Goal: Transaction & Acquisition: Purchase product/service

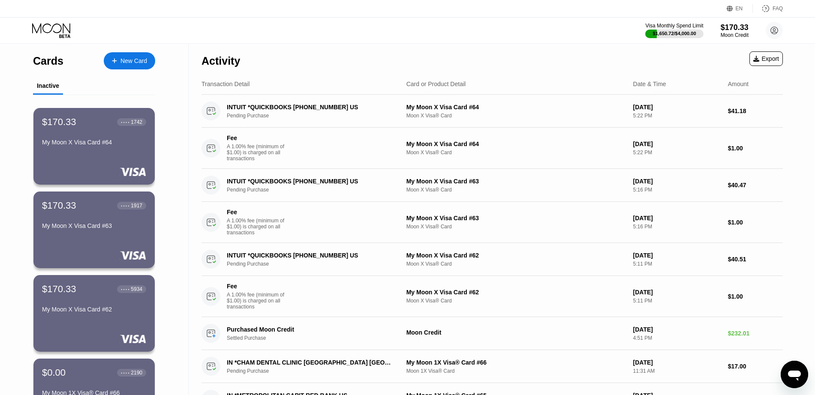
click at [136, 66] on div "New Card" at bounding box center [129, 60] width 51 height 17
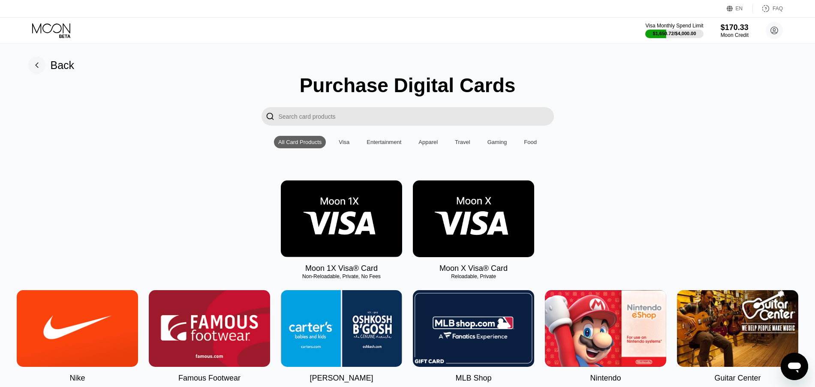
click at [345, 228] on img at bounding box center [341, 218] width 121 height 77
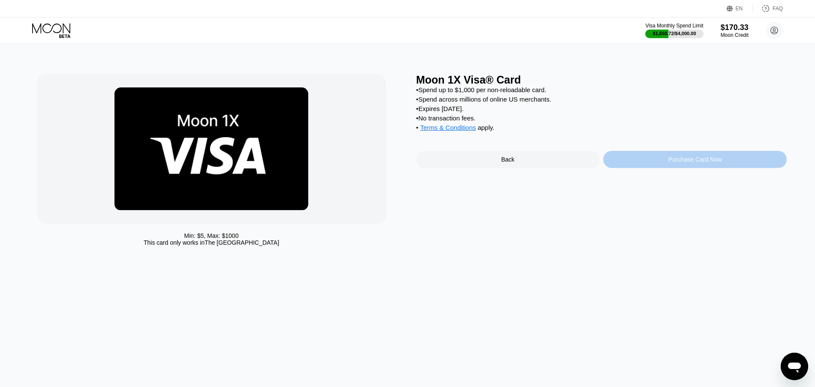
click at [744, 168] on div "Purchase Card Now" at bounding box center [694, 159] width 183 height 17
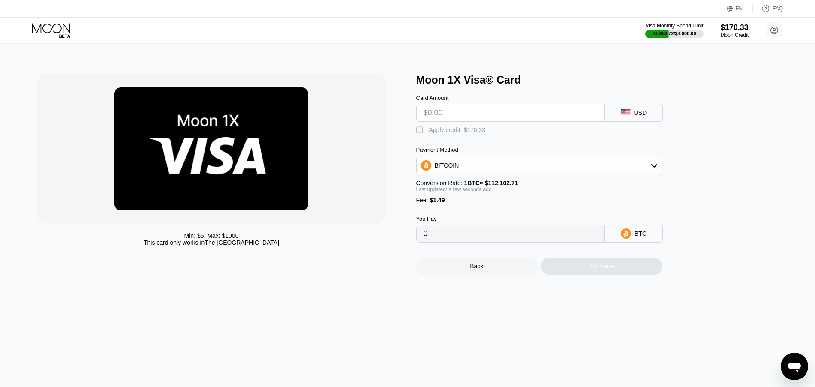
click at [479, 117] on input "text" at bounding box center [510, 112] width 174 height 17
type input "$1"
type input "0.00002222"
type input "$13"
type input "0.00012926"
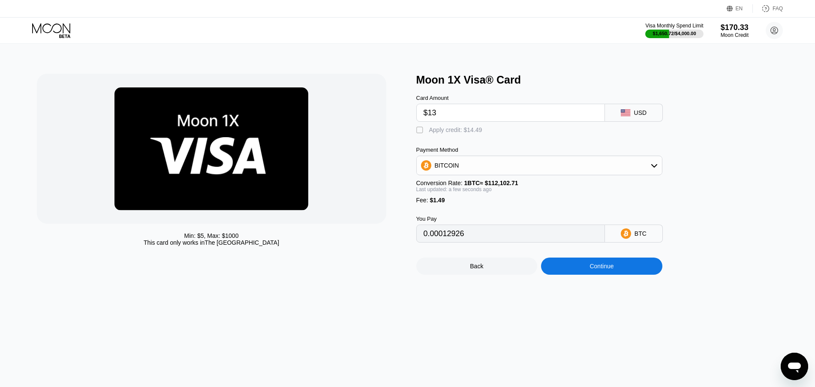
type input "$13"
click at [466, 133] on div "Apply credit: $14.49" at bounding box center [455, 129] width 53 height 7
type input "0"
click at [577, 269] on div "Continue" at bounding box center [601, 266] width 121 height 17
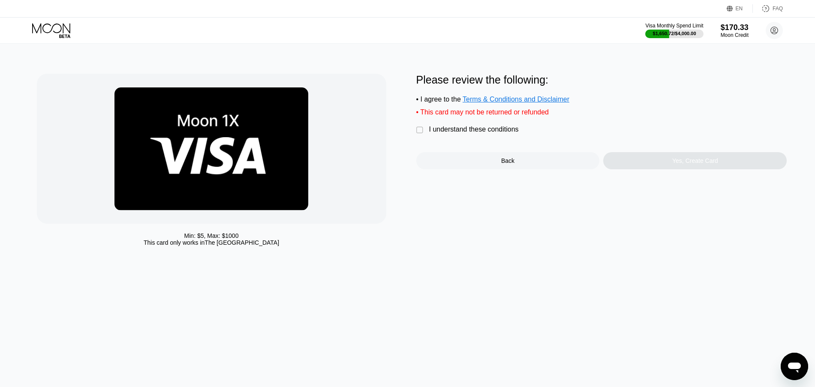
click at [485, 126] on div "Please review the following: • I agree to the Terms & Conditions and Disclaimer…" at bounding box center [601, 122] width 371 height 96
click at [482, 131] on div "I understand these conditions" at bounding box center [474, 130] width 90 height 8
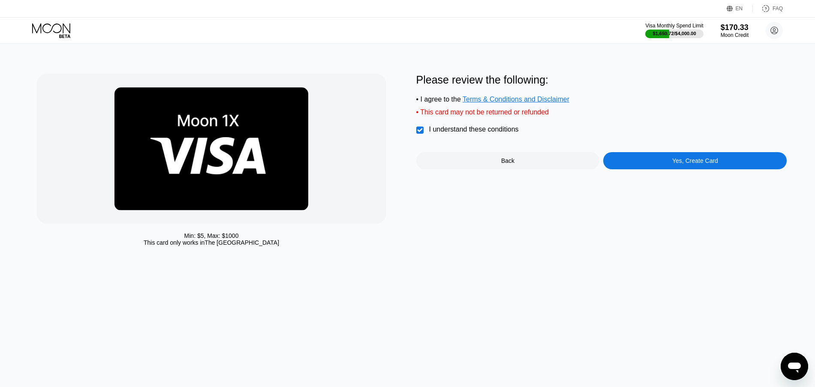
click at [666, 164] on div "Yes, Create Card" at bounding box center [694, 160] width 183 height 17
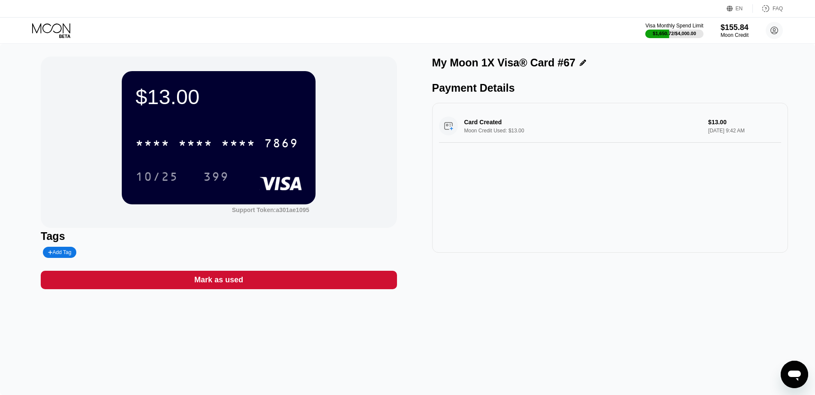
click at [47, 24] on icon at bounding box center [51, 28] width 38 height 10
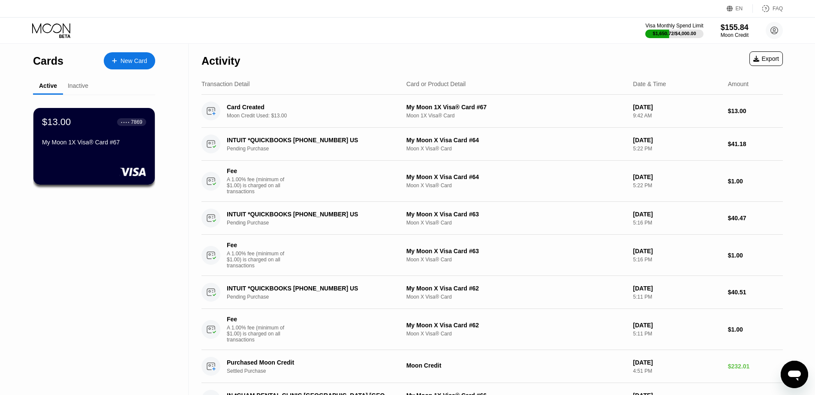
click at [141, 60] on div "New Card" at bounding box center [133, 60] width 27 height 7
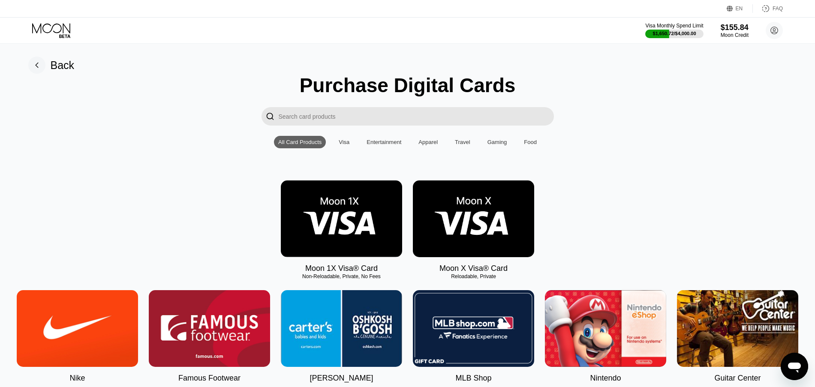
click at [358, 226] on img at bounding box center [341, 218] width 121 height 77
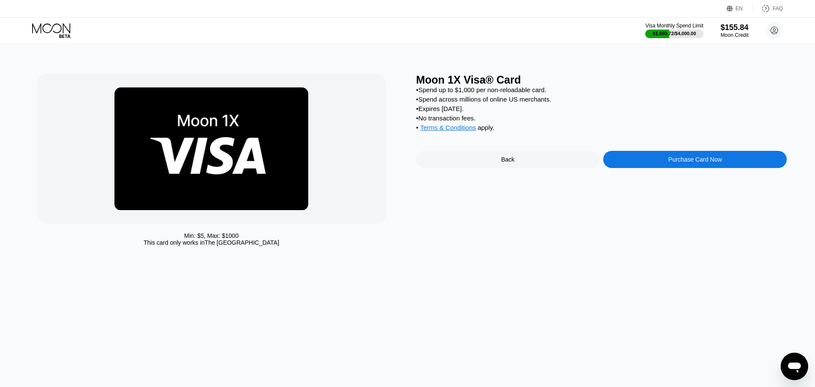
click at [714, 176] on div "Moon 1X Visa® Card • Spend up to $1,000 per non-reloadable card. • Spend across…" at bounding box center [601, 162] width 371 height 177
click at [715, 168] on div "Purchase Card Now" at bounding box center [694, 159] width 183 height 17
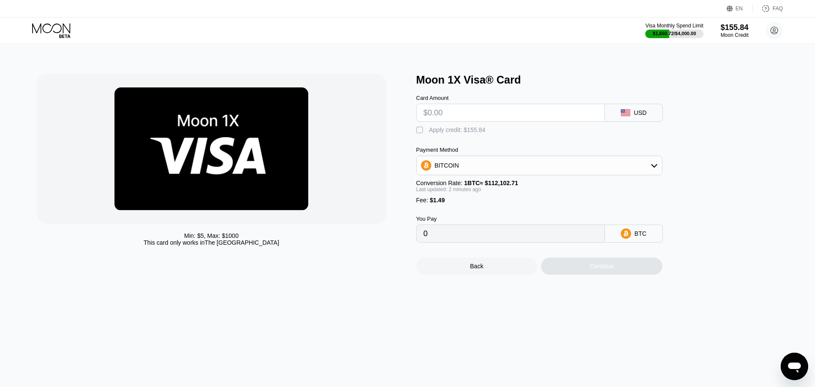
click at [497, 112] on input "text" at bounding box center [510, 112] width 174 height 17
type input "$14"
type input "0.00013818"
type input "$14"
click at [471, 133] on div "Apply credit: $15.49" at bounding box center [455, 129] width 53 height 7
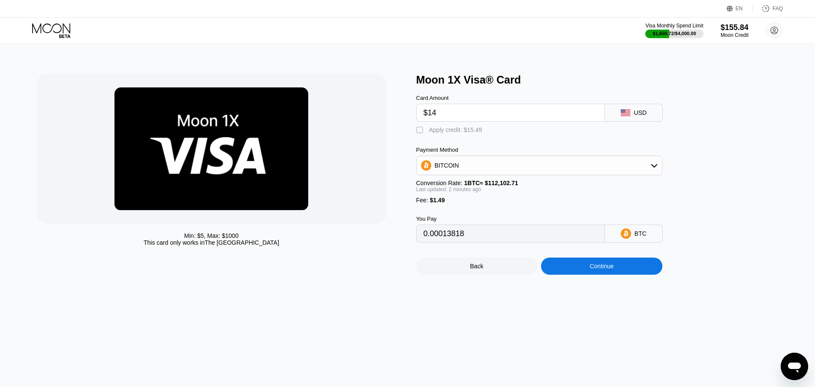
type input "0"
click at [570, 268] on div "Continue" at bounding box center [601, 266] width 121 height 17
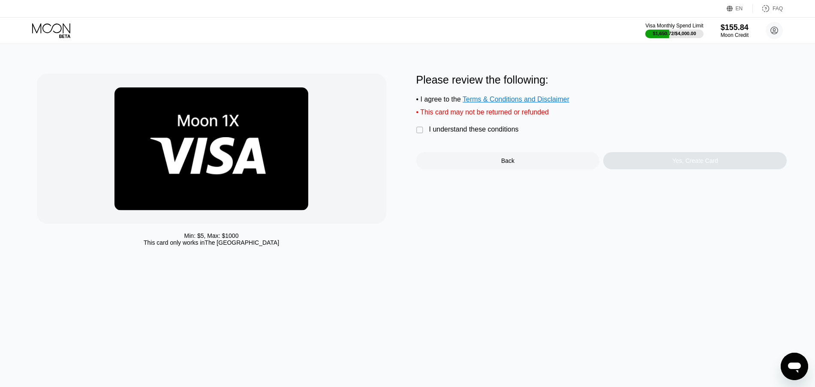
click at [502, 133] on div "I understand these conditions" at bounding box center [474, 130] width 90 height 8
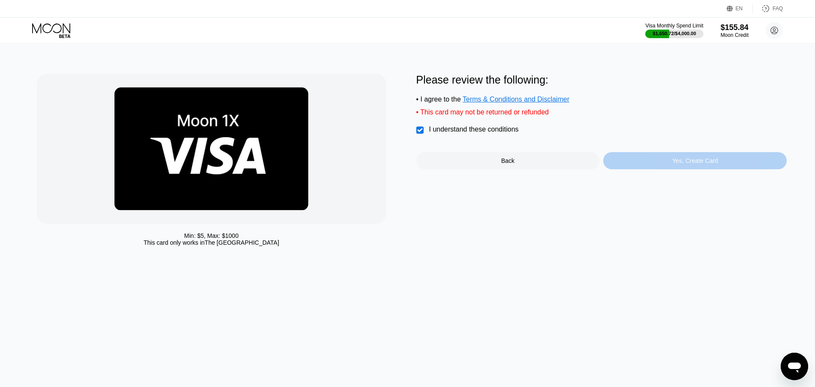
click at [705, 162] on div "Yes, Create Card" at bounding box center [695, 160] width 46 height 7
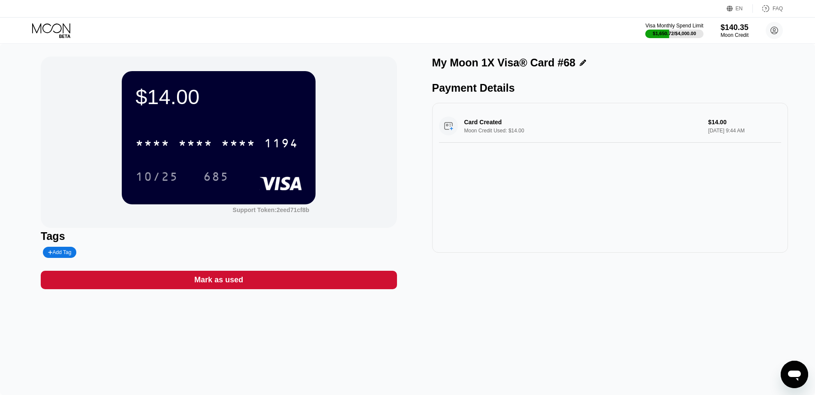
click at [53, 25] on icon at bounding box center [52, 30] width 40 height 15
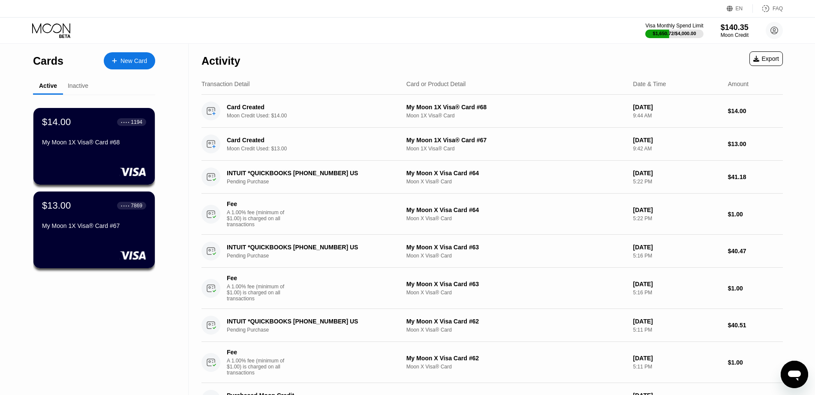
click at [127, 55] on div "New Card" at bounding box center [129, 60] width 51 height 17
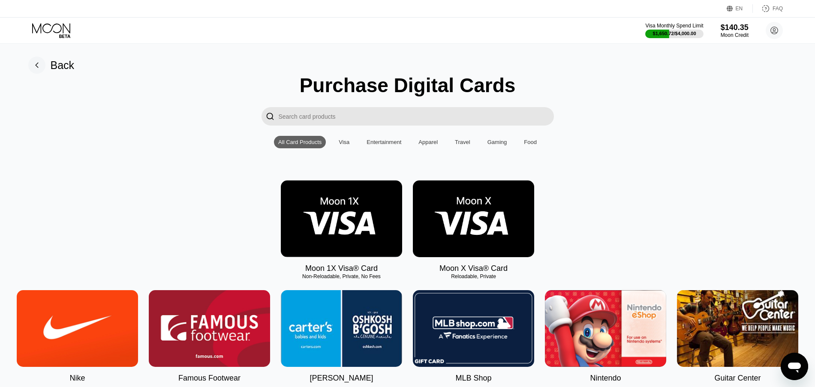
click at [336, 216] on img at bounding box center [341, 218] width 121 height 77
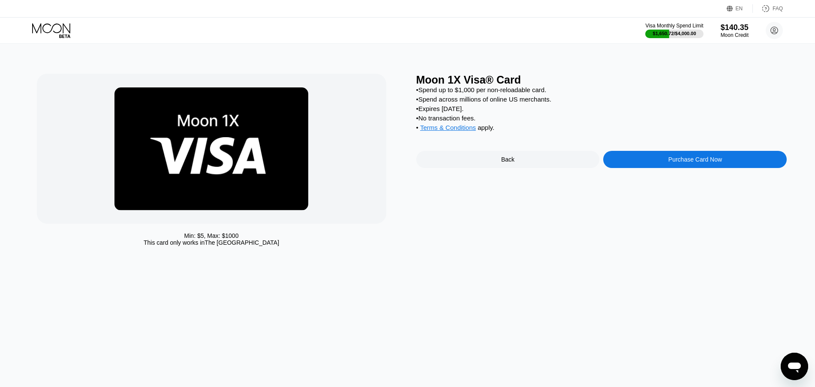
click at [681, 163] on div "Purchase Card Now" at bounding box center [695, 159] width 54 height 7
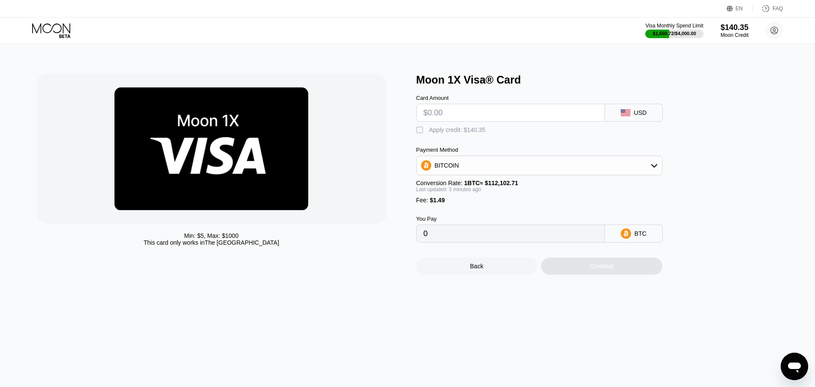
click at [471, 113] on input "text" at bounding box center [510, 112] width 174 height 17
type input "$15"
type input "0.00014710"
type input "$15"
click at [472, 133] on div "Apply credit: $16.49" at bounding box center [455, 129] width 53 height 7
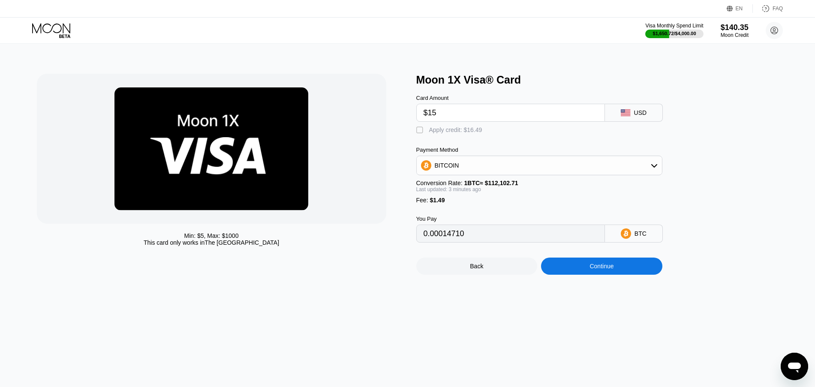
type input "0"
click at [579, 286] on div "Min: $ 5 , Max: $ 1000 This card only works in The United States Moon 1X Visa® …" at bounding box center [407, 215] width 823 height 343
click at [587, 273] on div "Continue" at bounding box center [601, 266] width 121 height 17
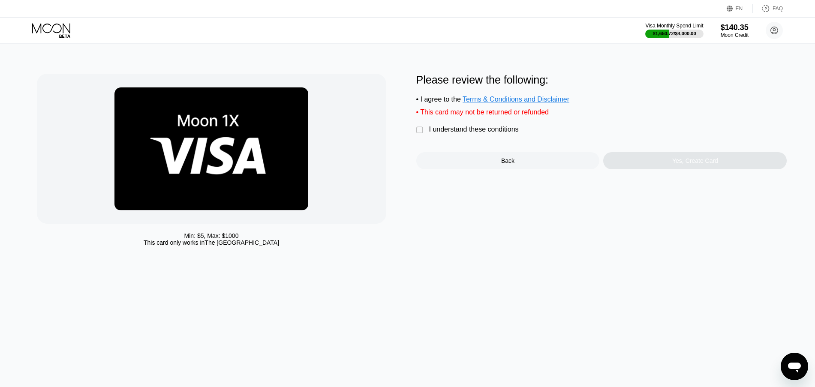
click at [490, 133] on div "I understand these conditions" at bounding box center [474, 130] width 90 height 8
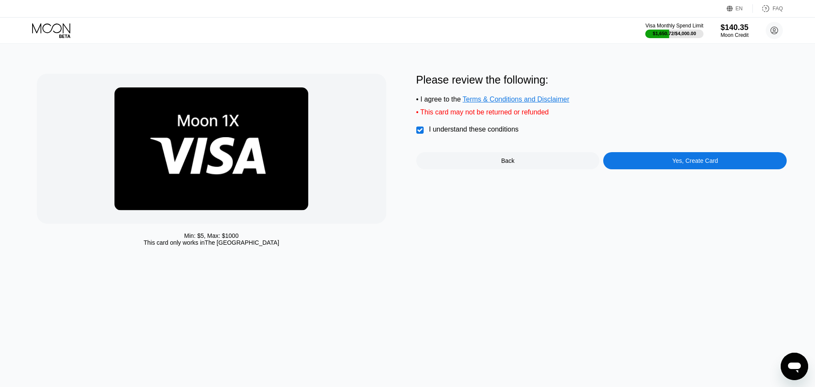
click at [639, 169] on div "Yes, Create Card" at bounding box center [694, 160] width 183 height 17
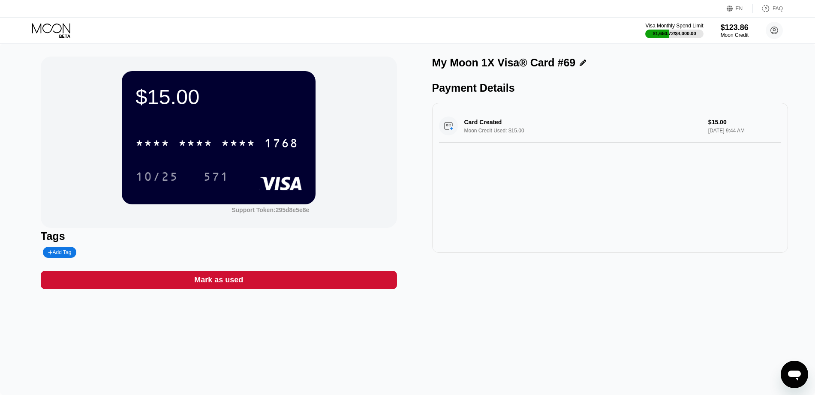
click at [43, 31] on icon at bounding box center [52, 30] width 40 height 15
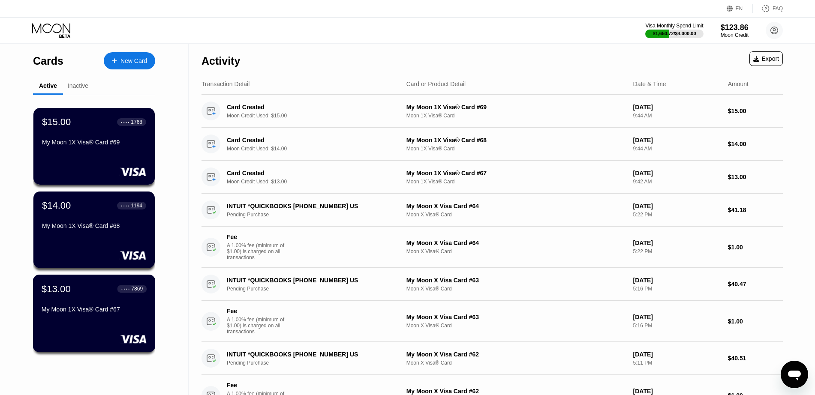
click at [99, 327] on div "$13.00 ● ● ● ● 7869 My Moon 1X Visa® Card #67" at bounding box center [94, 314] width 123 height 78
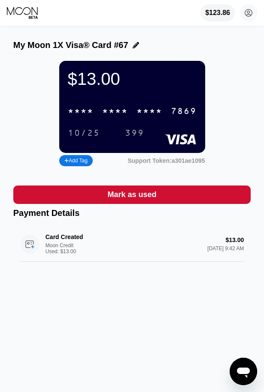
click at [151, 114] on div "* * * *" at bounding box center [149, 112] width 26 height 10
click at [21, 12] on icon at bounding box center [23, 12] width 32 height 13
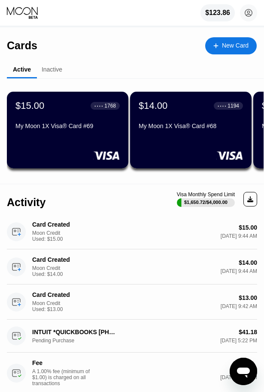
click at [162, 128] on div "My Moon 1X Visa® Card #68" at bounding box center [190, 126] width 104 height 7
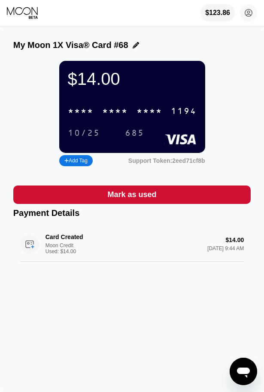
click at [160, 117] on div "* * * *" at bounding box center [149, 112] width 26 height 10
click at [26, 15] on icon at bounding box center [22, 11] width 31 height 8
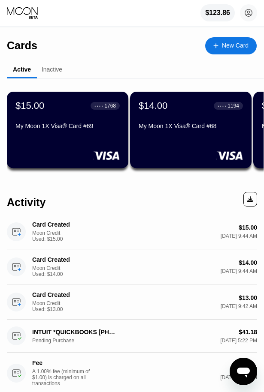
click at [25, 127] on div "My Moon 1X Visa® Card #69" at bounding box center [67, 126] width 104 height 7
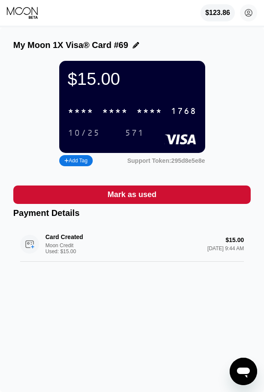
click at [178, 115] on div "1768" at bounding box center [184, 112] width 26 height 10
drag, startPoint x: 27, startPoint y: 12, endPoint x: 33, endPoint y: 15, distance: 7.3
click at [27, 12] on icon at bounding box center [23, 12] width 32 height 13
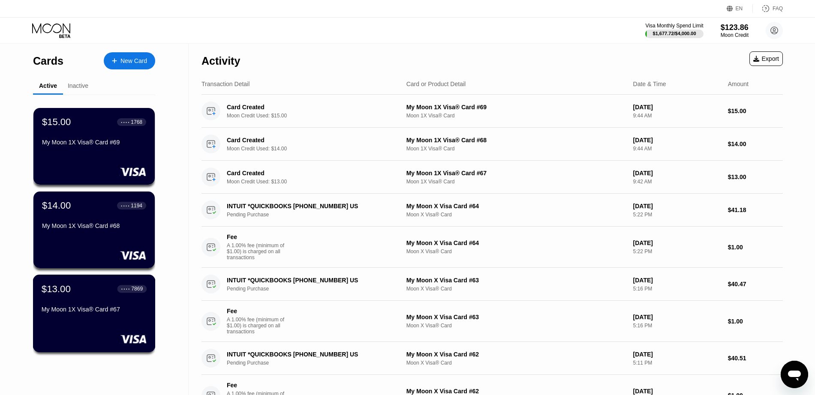
click at [94, 333] on div "$13.00 ● ● ● ● 7869 My Moon 1X Visa® Card #67" at bounding box center [94, 314] width 123 height 78
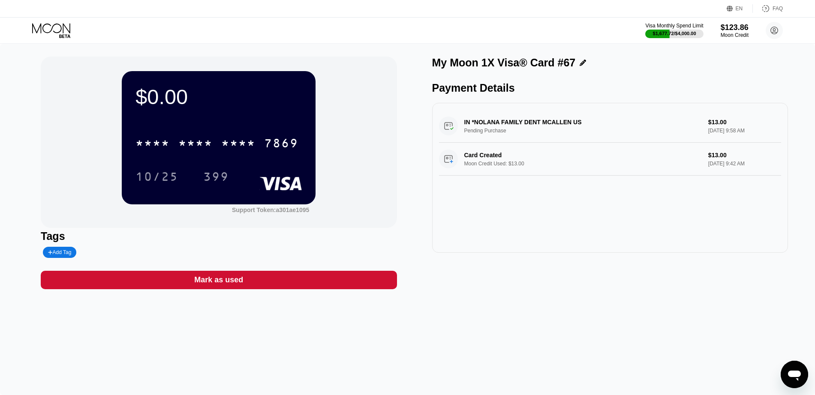
click at [257, 285] on div "Mark as used" at bounding box center [219, 280] width 356 height 18
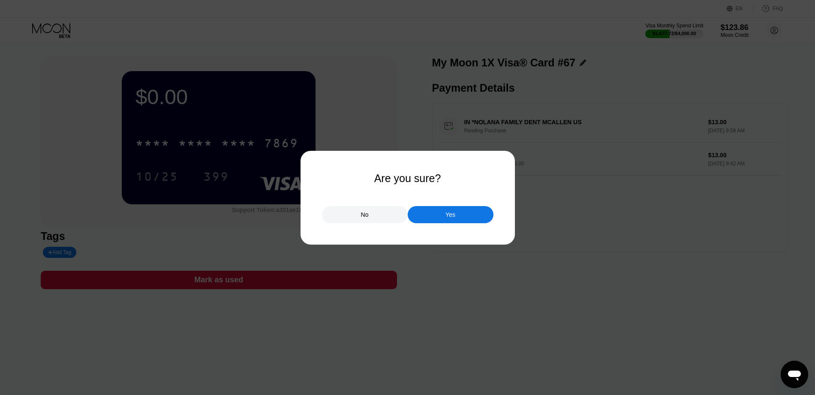
click at [435, 218] on div "Yes" at bounding box center [451, 214] width 86 height 17
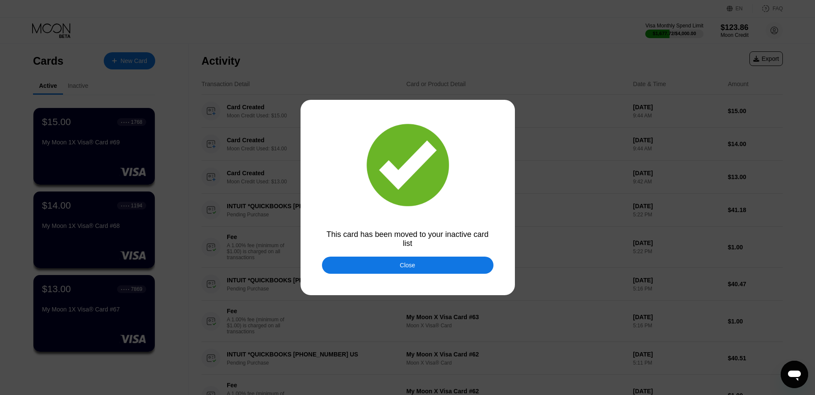
click at [356, 271] on div "Close" at bounding box center [407, 265] width 171 height 17
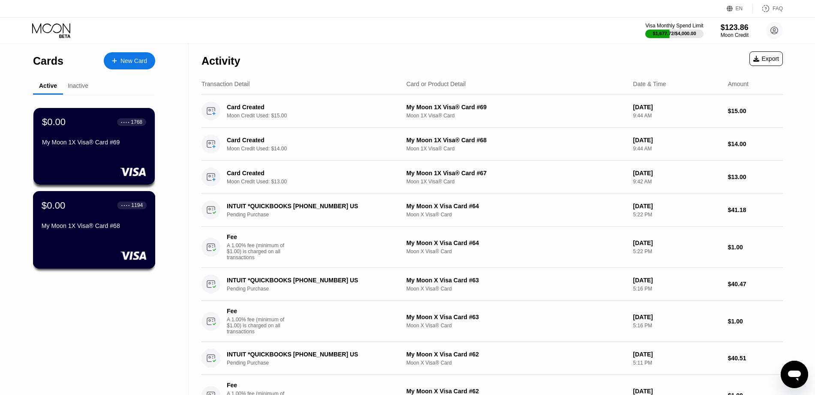
click at [101, 250] on div "$0.00 ● ● ● ● 1194 My Moon 1X Visa® Card #68" at bounding box center [94, 230] width 123 height 78
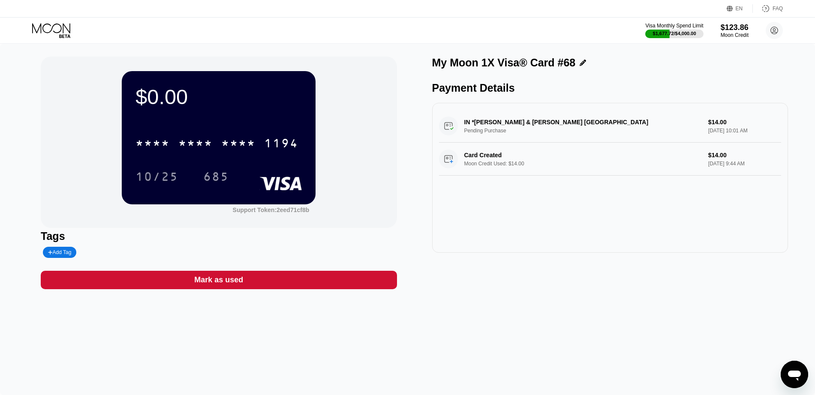
click at [234, 281] on div "Mark as used" at bounding box center [218, 280] width 49 height 10
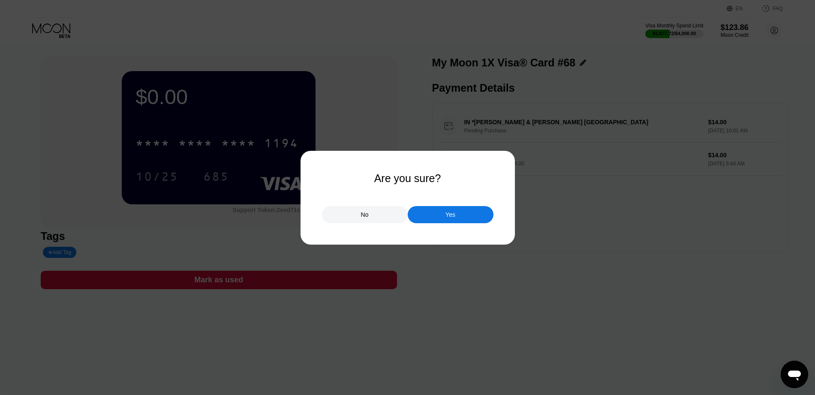
click at [429, 214] on div "Yes" at bounding box center [451, 214] width 86 height 17
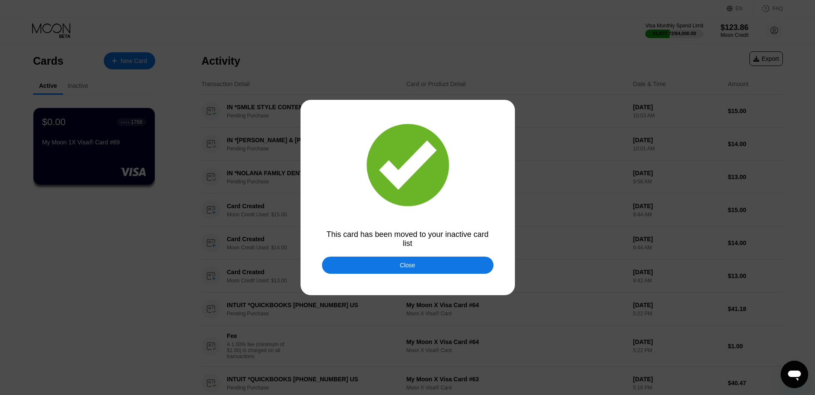
click at [432, 267] on div "Close" at bounding box center [407, 265] width 171 height 17
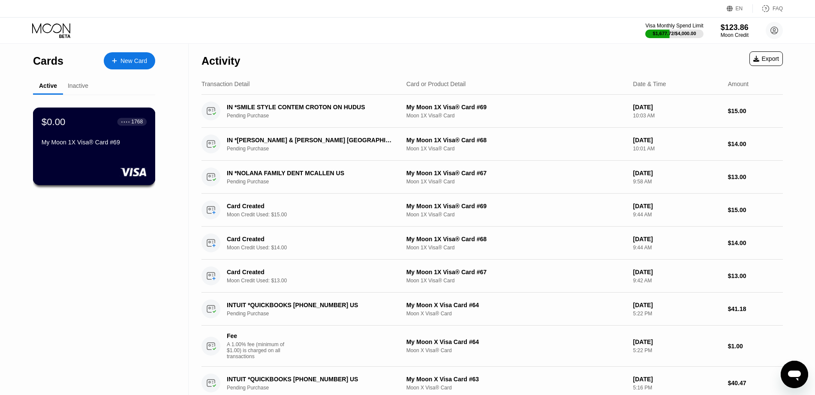
click at [83, 146] on div "My Moon 1X Visa® Card #69" at bounding box center [94, 142] width 105 height 7
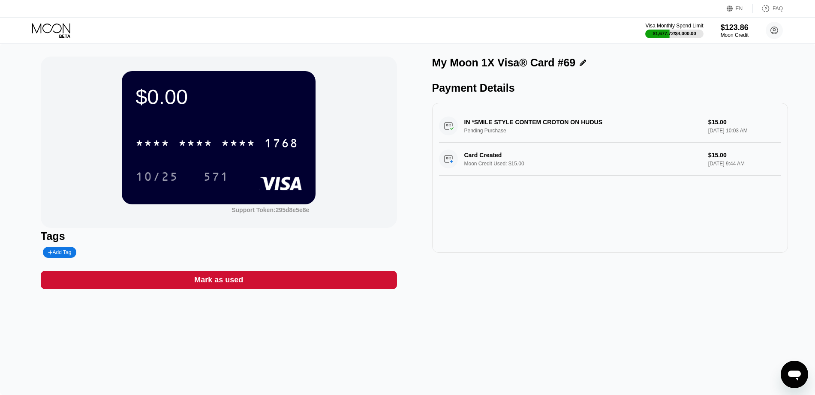
click at [233, 282] on div "Mark as used" at bounding box center [218, 280] width 49 height 10
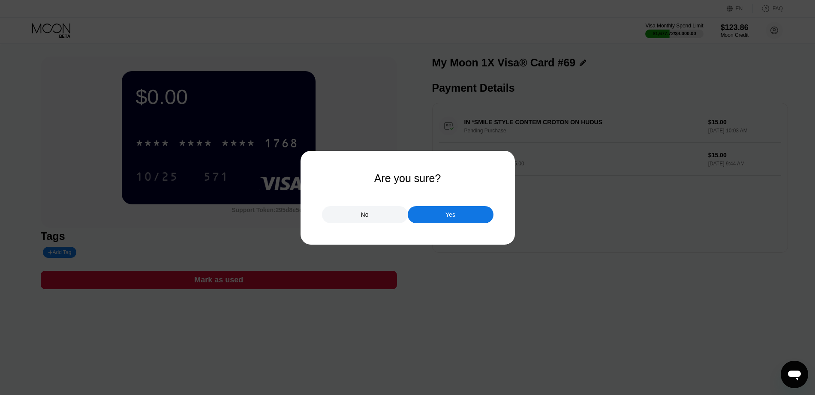
click at [457, 222] on div "Yes" at bounding box center [451, 214] width 86 height 17
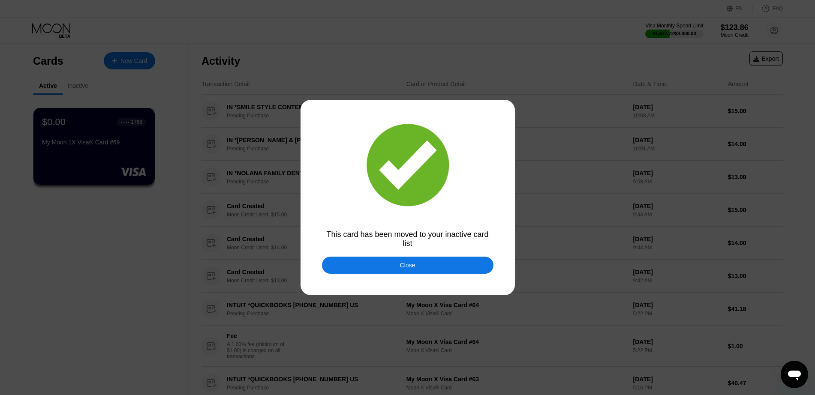
click at [402, 264] on div "Close" at bounding box center [407, 265] width 15 height 7
